Goal: Check status

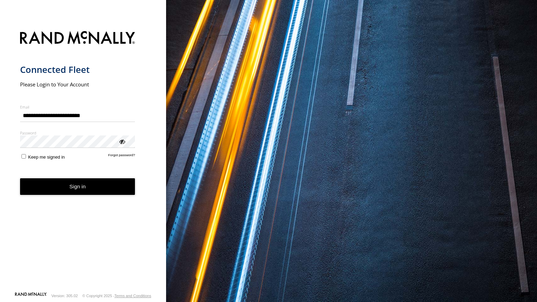
click at [109, 187] on button "Sign in" at bounding box center [77, 186] width 115 height 17
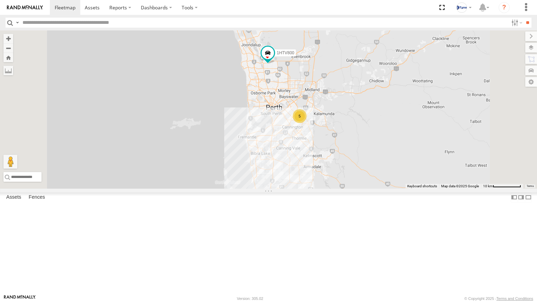
drag, startPoint x: 361, startPoint y: 166, endPoint x: 360, endPoint y: 234, distance: 67.8
click at [360, 189] on div "5 1DDB519 1HTV800" at bounding box center [268, 109] width 537 height 158
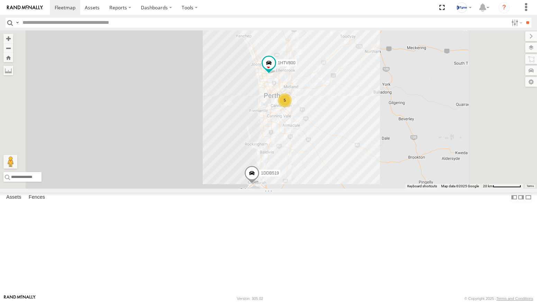
drag, startPoint x: 372, startPoint y: 217, endPoint x: 379, endPoint y: 188, distance: 29.5
click at [379, 188] on div "1DDB519 1HTV800 5" at bounding box center [268, 109] width 537 height 158
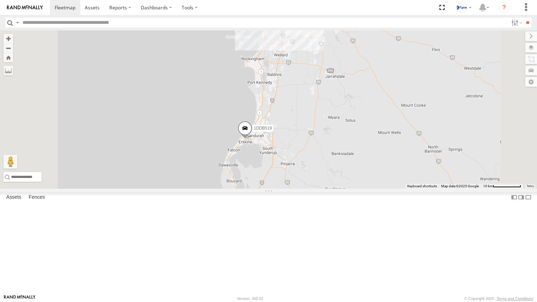
drag, startPoint x: 391, startPoint y: 145, endPoint x: 376, endPoint y: 221, distance: 77.5
click at [376, 189] on div "1DDB519 1HTV800 5" at bounding box center [268, 109] width 537 height 158
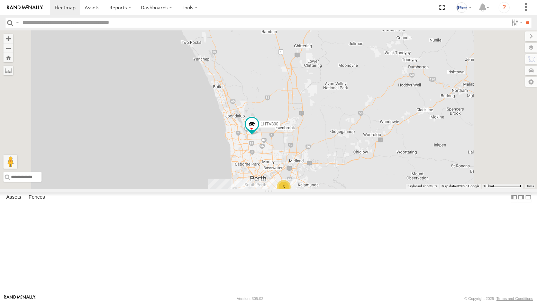
drag, startPoint x: 392, startPoint y: 105, endPoint x: 398, endPoint y: 175, distance: 69.7
click at [398, 175] on div "1DDB519 1HTV800 5" at bounding box center [268, 109] width 537 height 158
